Goal: Transaction & Acquisition: Purchase product/service

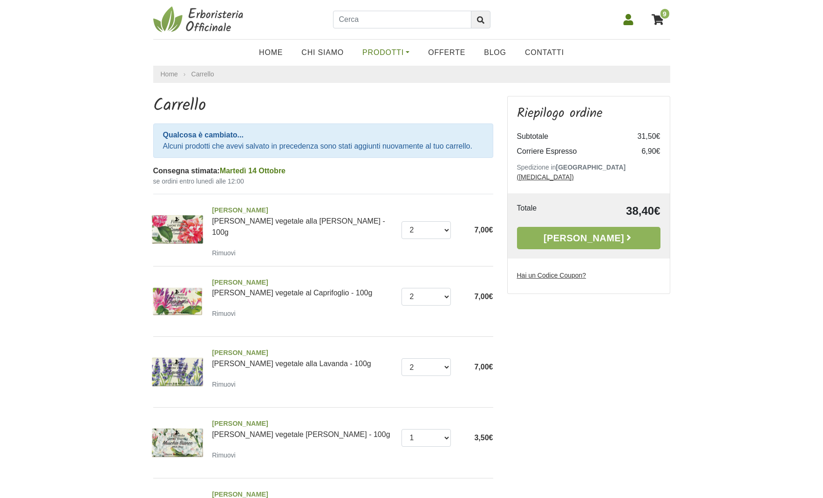
click at [398, 54] on link "Prodotti" at bounding box center [386, 52] width 66 height 19
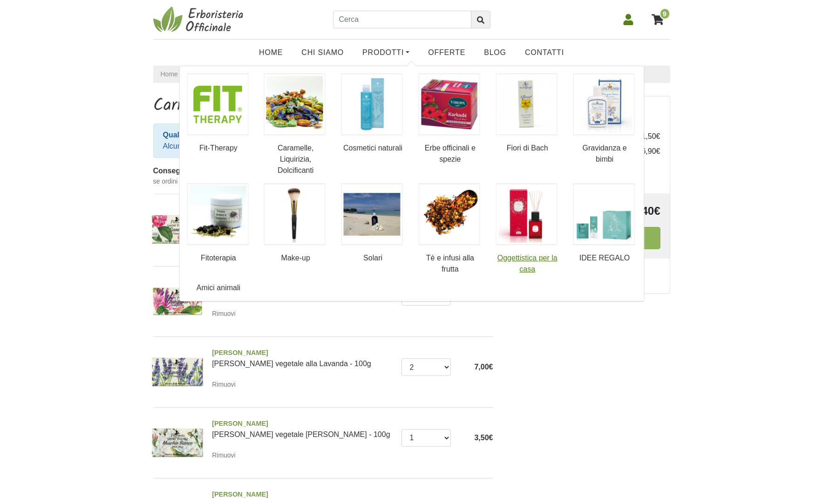
click at [531, 215] on img at bounding box center [527, 215] width 62 height 62
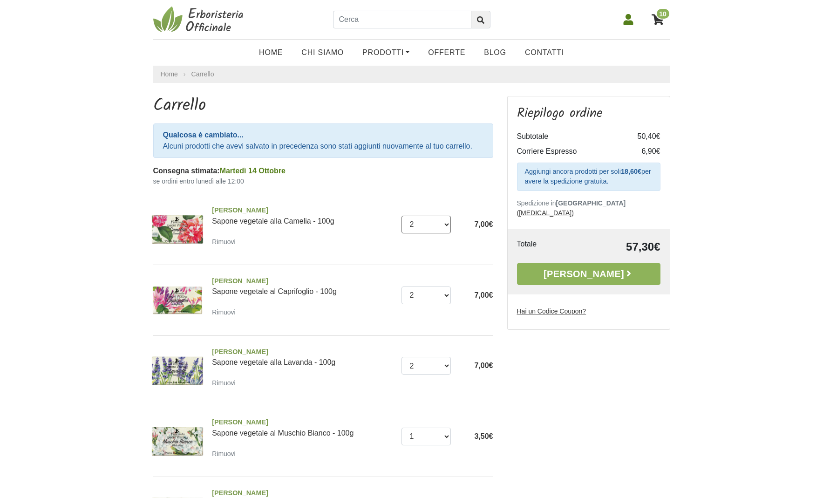
click at [445, 224] on select "0 ([GEOGRAPHIC_DATA]) 1 2 3 4" at bounding box center [426, 225] width 49 height 18
select select "0"
click at [402, 216] on select "0 (Rimuovi) 1 2 3 4" at bounding box center [426, 225] width 49 height 18
click at [445, 296] on select "0 (Rimuovi) 1 2 3 4" at bounding box center [426, 296] width 49 height 18
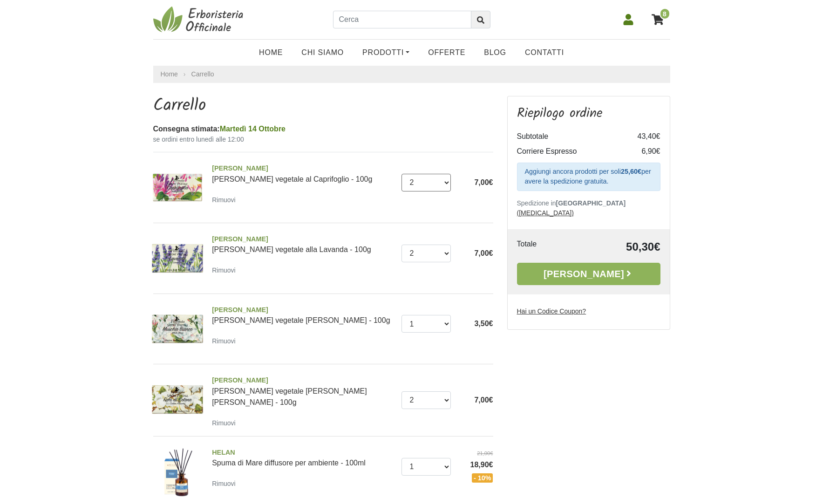
click at [447, 181] on select "0 (Rimuovi) 1 2 3 4" at bounding box center [426, 183] width 49 height 18
select select "0"
click at [402, 174] on select "0 (Rimuovi) 1 2 3 4" at bounding box center [426, 183] width 49 height 18
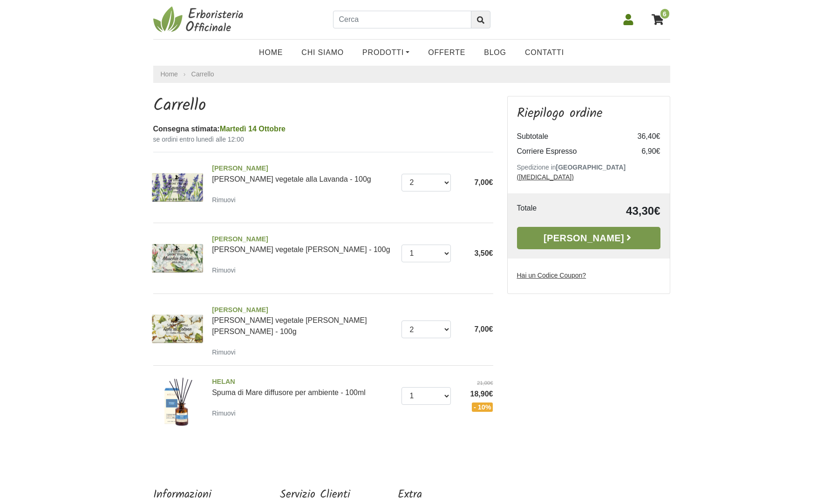
click at [571, 227] on link "[PERSON_NAME]" at bounding box center [589, 238] width 144 height 22
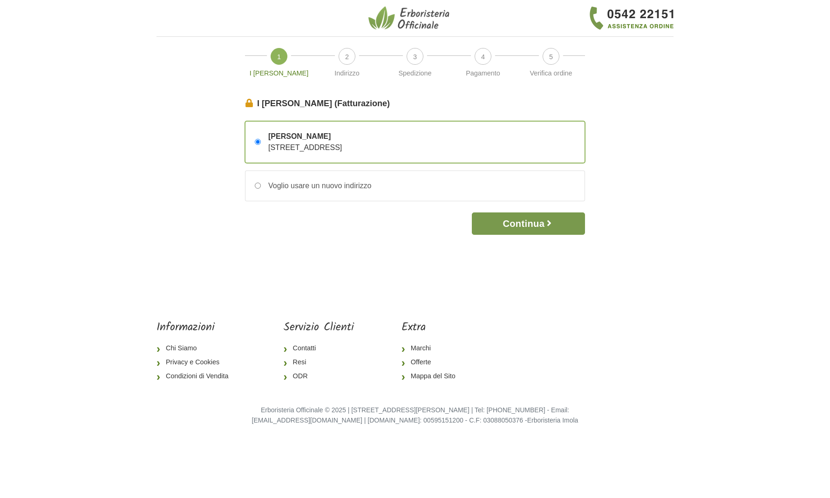
click at [527, 225] on button "Continua" at bounding box center [528, 223] width 113 height 22
click at [504, 222] on button "Continua" at bounding box center [528, 223] width 113 height 22
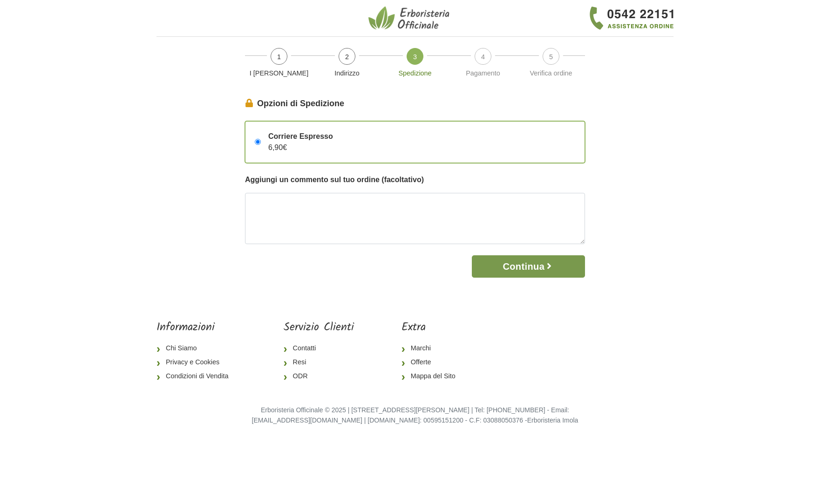
click at [535, 265] on button "Continua" at bounding box center [528, 266] width 113 height 22
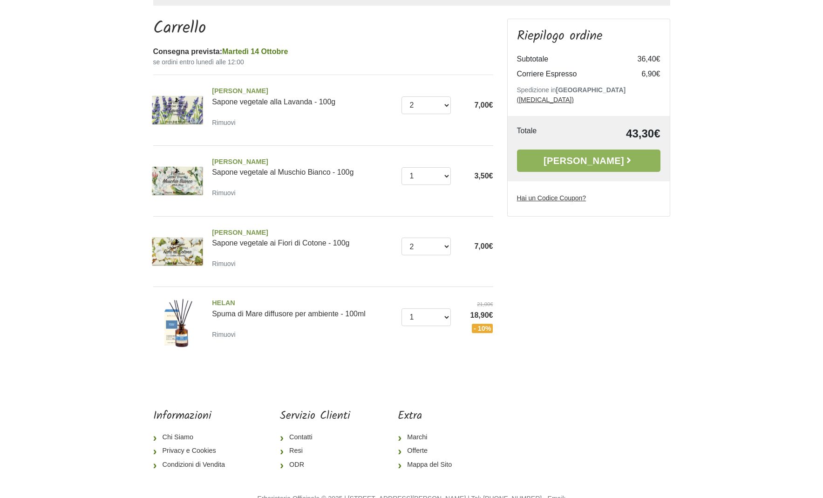
scroll to position [108, 0]
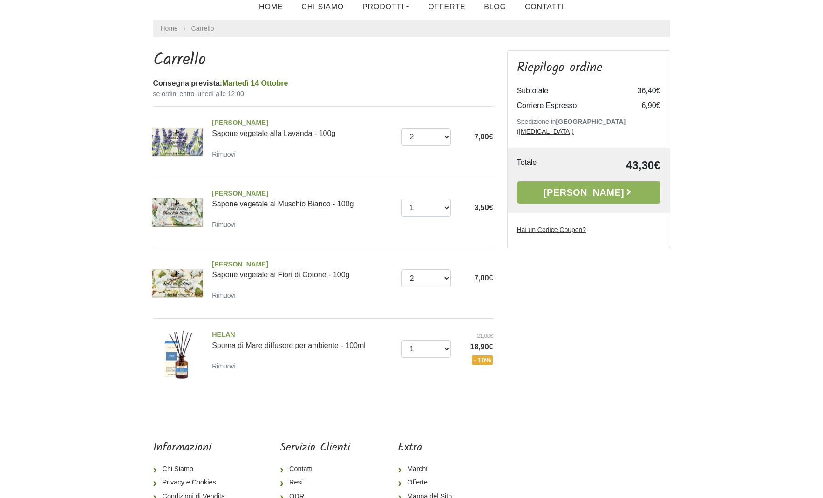
scroll to position [45, 0]
